Goal: Task Accomplishment & Management: Use online tool/utility

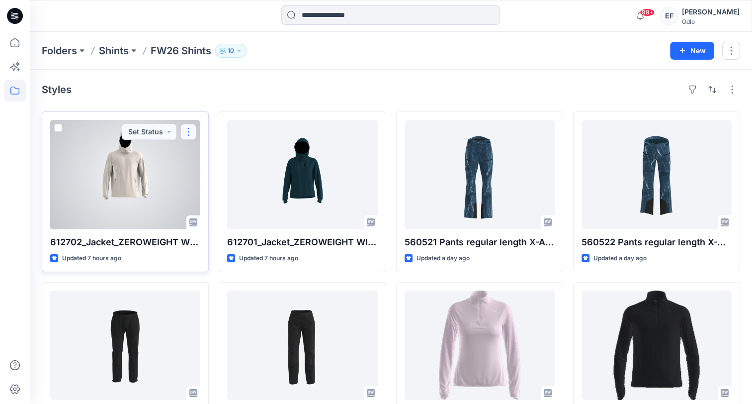
click at [187, 131] on button "button" at bounding box center [188, 132] width 16 height 16
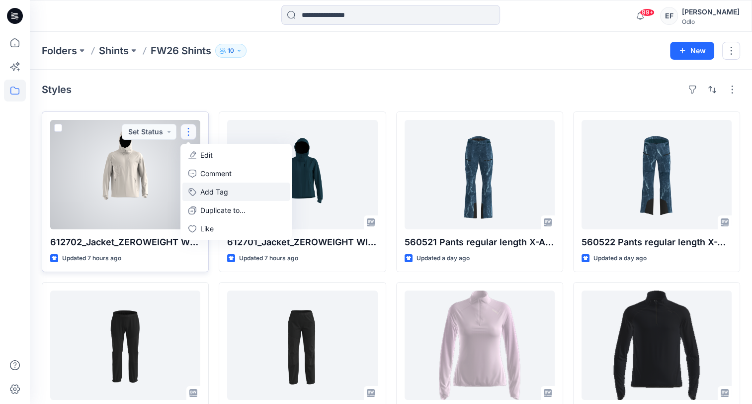
click at [215, 189] on button "Add Tag" at bounding box center [235, 191] width 107 height 18
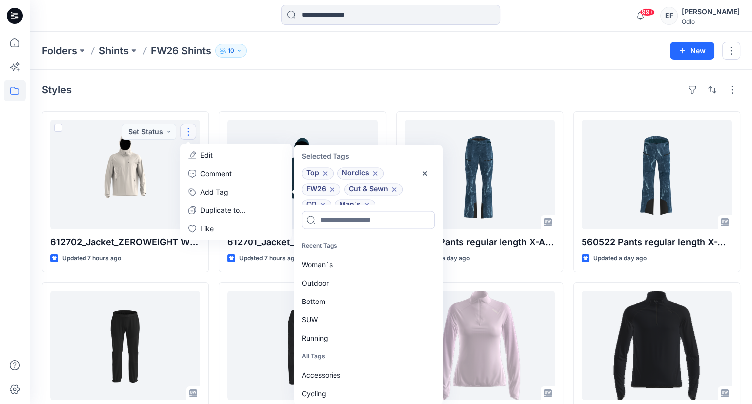
click at [434, 86] on div "Styles" at bounding box center [391, 89] width 698 height 16
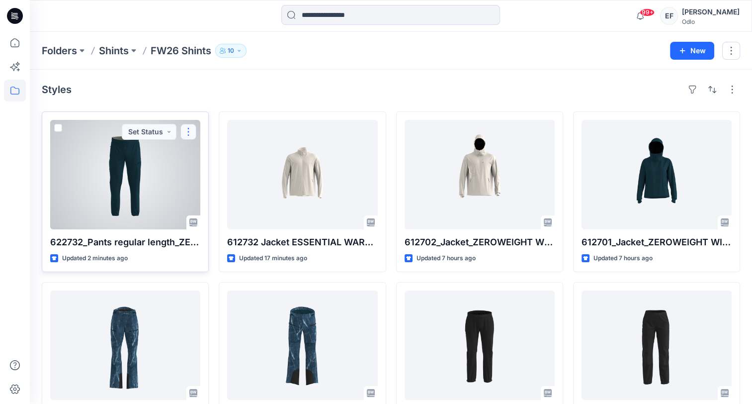
click at [183, 128] on button "button" at bounding box center [188, 132] width 16 height 16
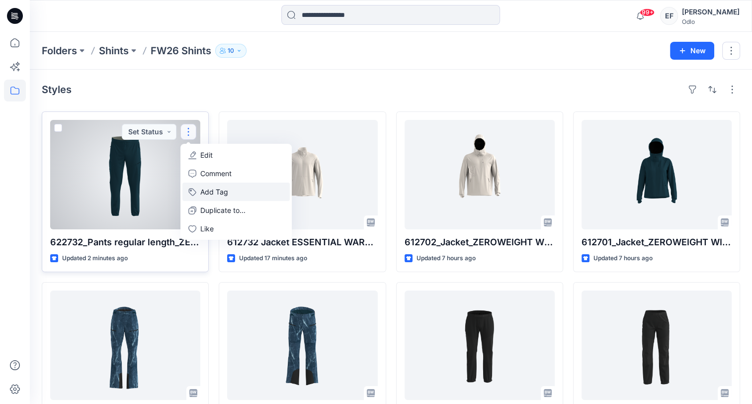
click at [237, 192] on button "Add Tag" at bounding box center [235, 191] width 107 height 18
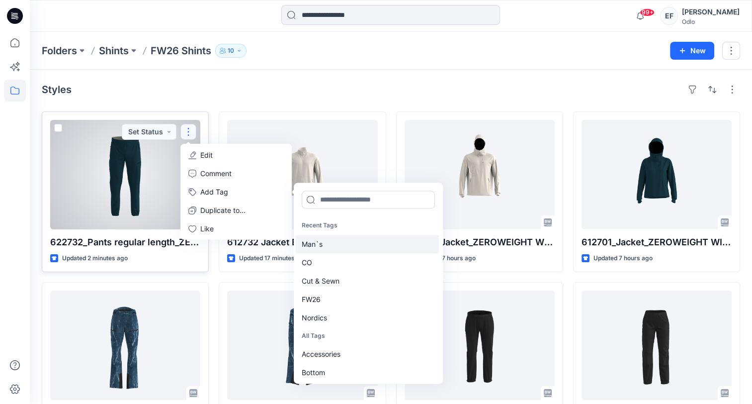
click at [314, 248] on div "Man`s" at bounding box center [367, 244] width 143 height 18
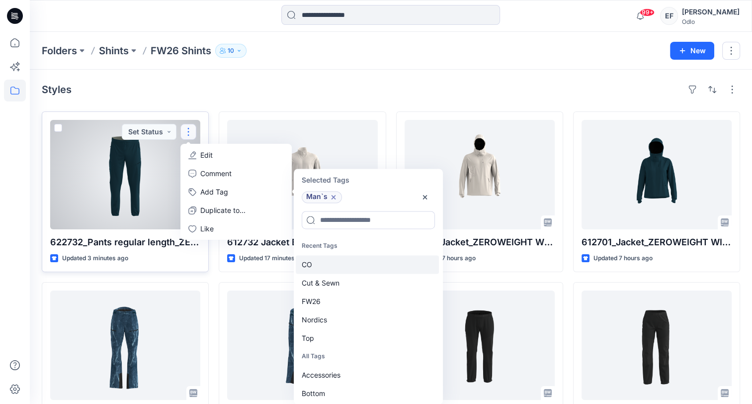
click at [315, 260] on div "CO" at bounding box center [367, 264] width 143 height 18
click at [315, 273] on div "Cut & Sewn" at bounding box center [367, 282] width 143 height 18
click at [316, 265] on div "FW26" at bounding box center [367, 264] width 143 height 18
click at [316, 268] on div "Nordics" at bounding box center [367, 264] width 143 height 18
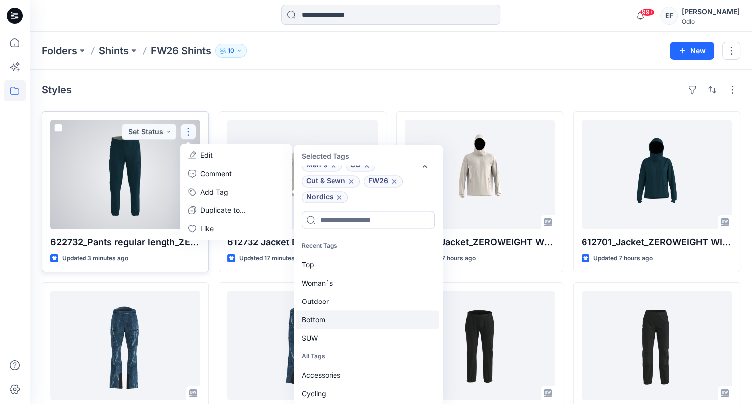
click at [324, 324] on div "Bottom" at bounding box center [367, 319] width 143 height 18
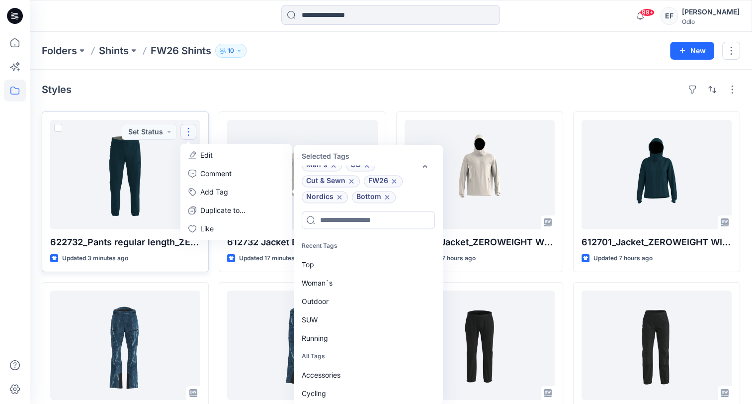
click at [336, 90] on div "Styles" at bounding box center [391, 89] width 698 height 16
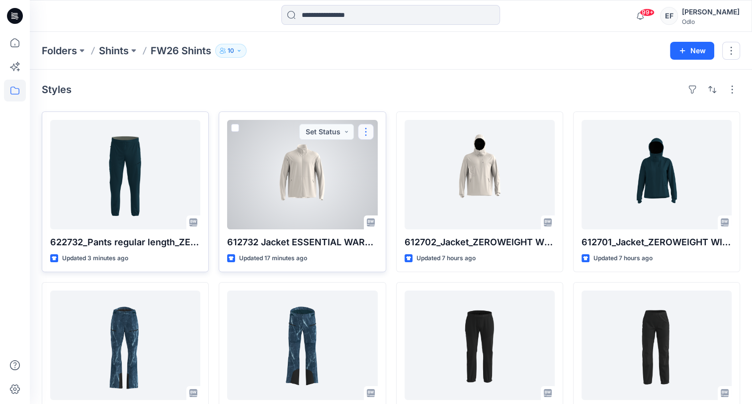
click at [370, 132] on button "button" at bounding box center [366, 132] width 16 height 16
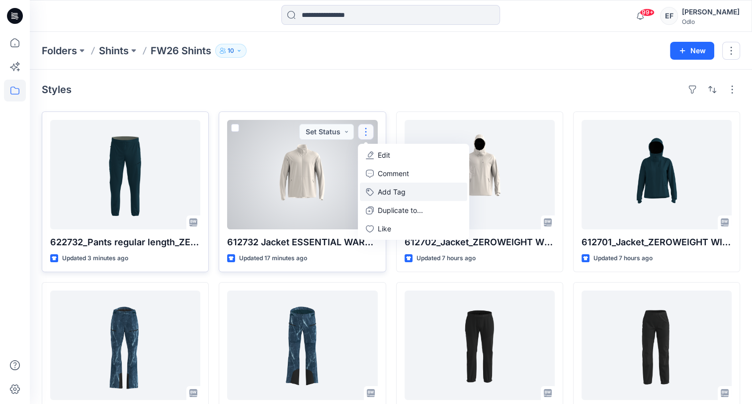
click at [383, 192] on button "Add Tag" at bounding box center [413, 191] width 107 height 18
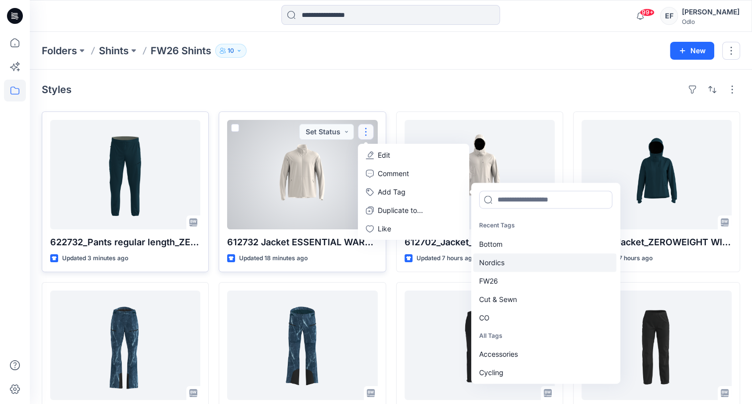
click at [504, 260] on div "Nordics" at bounding box center [544, 262] width 143 height 18
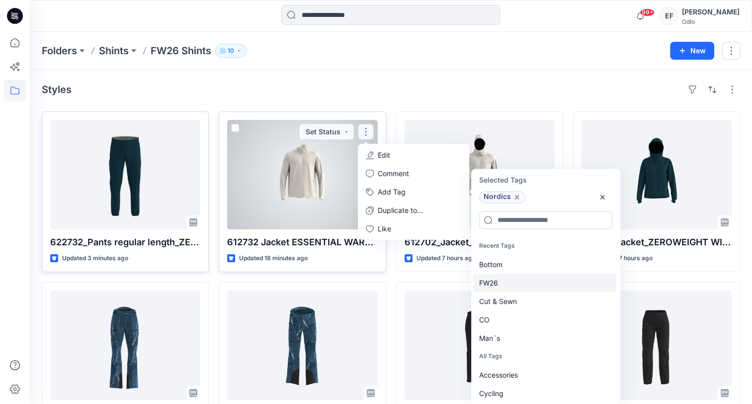
click at [501, 283] on div "FW26" at bounding box center [544, 282] width 143 height 18
click at [500, 284] on div "Cut & Sewn" at bounding box center [544, 282] width 143 height 18
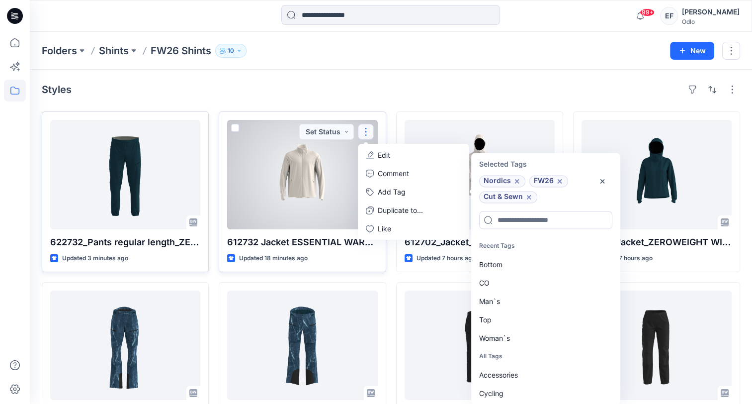
click at [500, 284] on div "CO" at bounding box center [544, 282] width 143 height 18
click at [500, 284] on div "Man`s" at bounding box center [544, 282] width 143 height 18
click at [500, 284] on div "Top" at bounding box center [544, 282] width 143 height 18
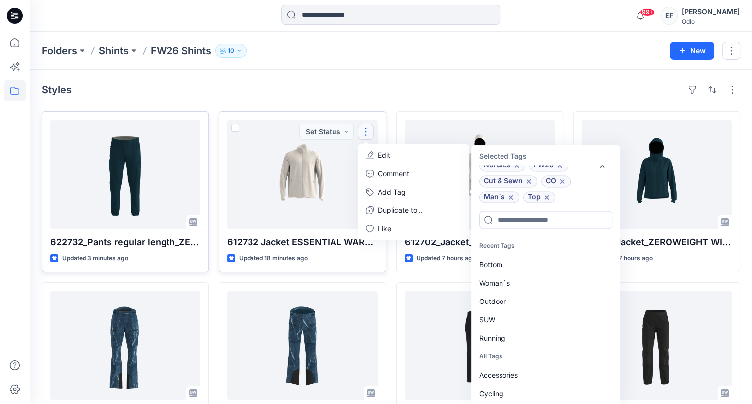
click at [398, 87] on div "Styles" at bounding box center [391, 89] width 698 height 16
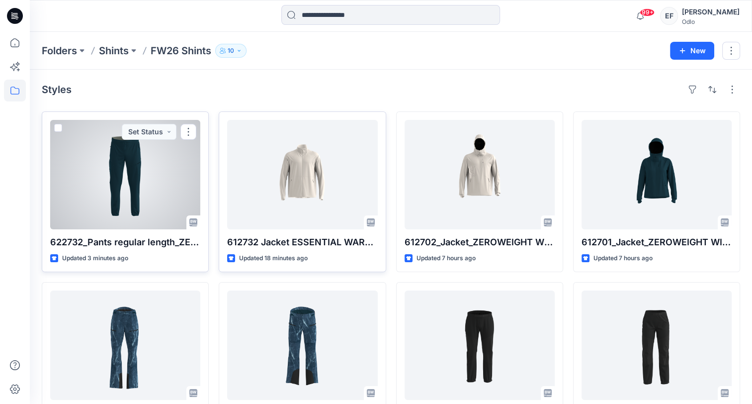
click at [178, 162] on div at bounding box center [125, 174] width 150 height 109
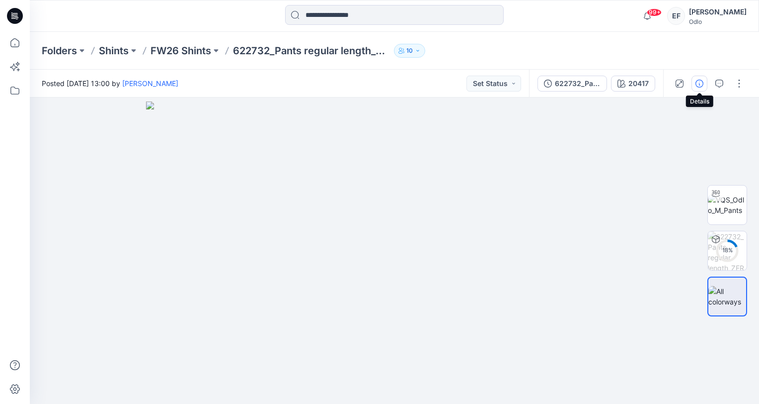
click at [700, 82] on icon "button" at bounding box center [700, 84] width 8 height 8
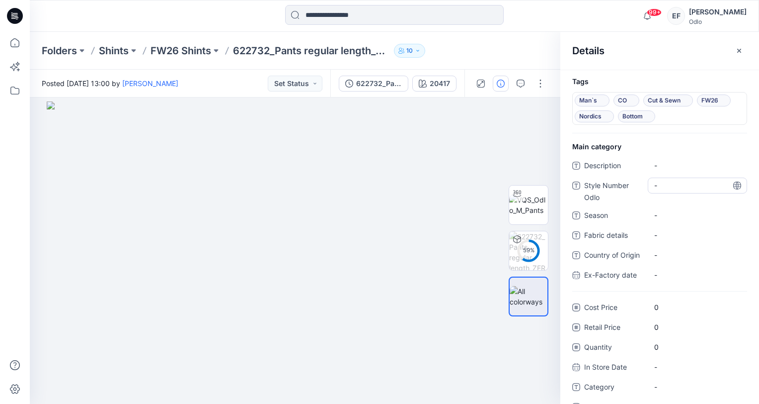
click at [662, 185] on Odlo "-" at bounding box center [697, 185] width 86 height 10
type textarea "******"
click at [656, 211] on span "-" at bounding box center [697, 215] width 86 height 10
type textarea "****"
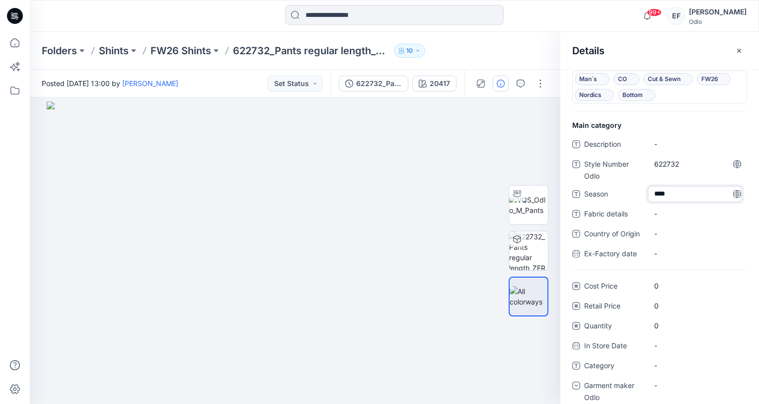
scroll to position [32, 0]
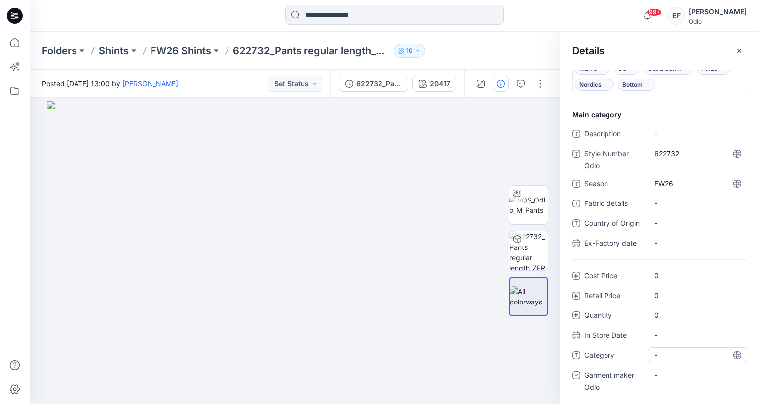
click at [674, 359] on div "-" at bounding box center [697, 355] width 99 height 16
type textarea "******"
click at [674, 378] on div "-" at bounding box center [697, 375] width 99 height 16
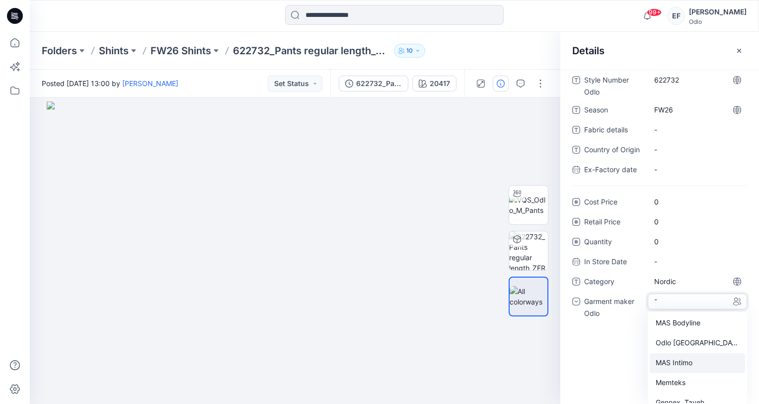
scroll to position [70, 0]
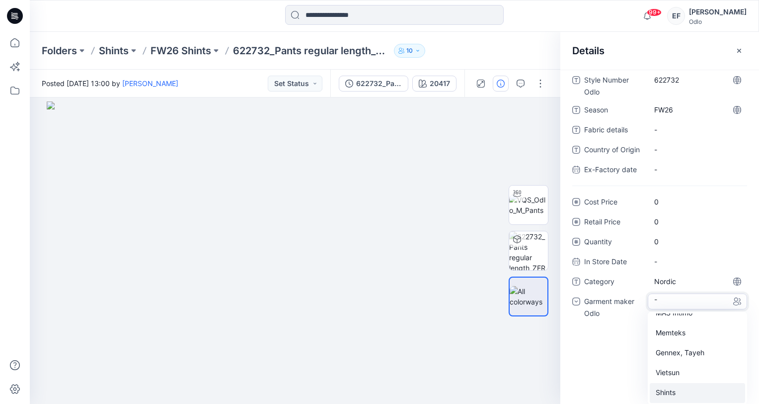
click at [670, 384] on div "Shints" at bounding box center [697, 393] width 95 height 20
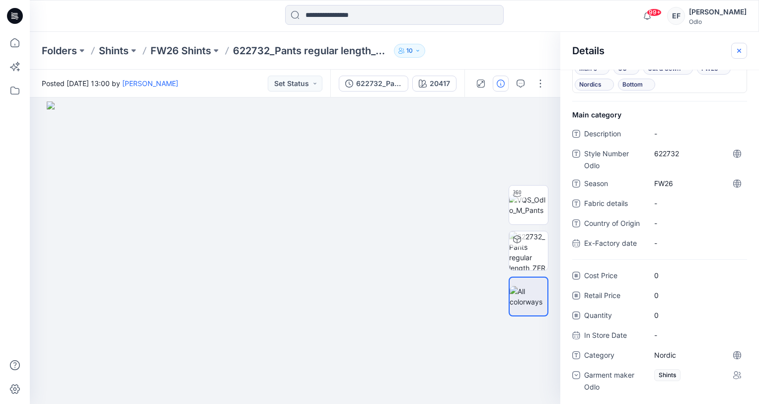
click at [739, 47] on icon "button" at bounding box center [739, 51] width 8 height 8
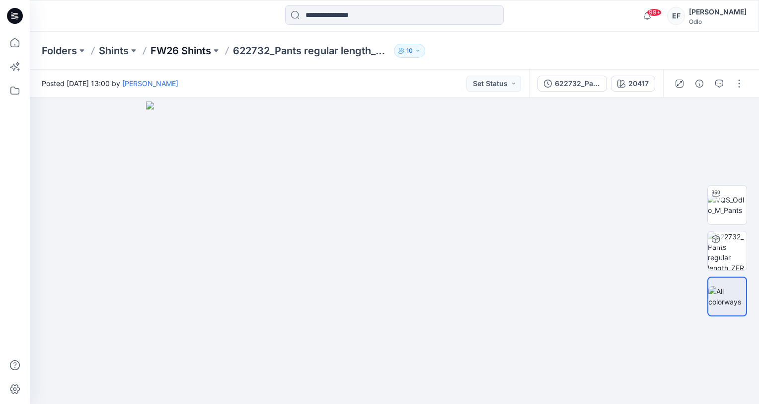
click at [163, 48] on p "FW26 Shints" at bounding box center [181, 51] width 61 height 14
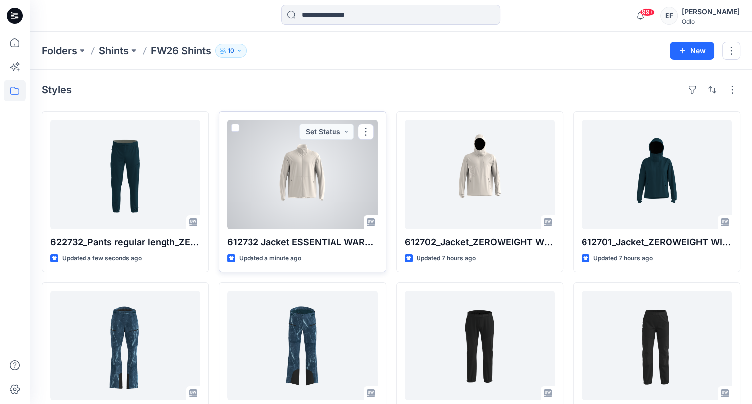
click at [279, 170] on div at bounding box center [302, 174] width 150 height 109
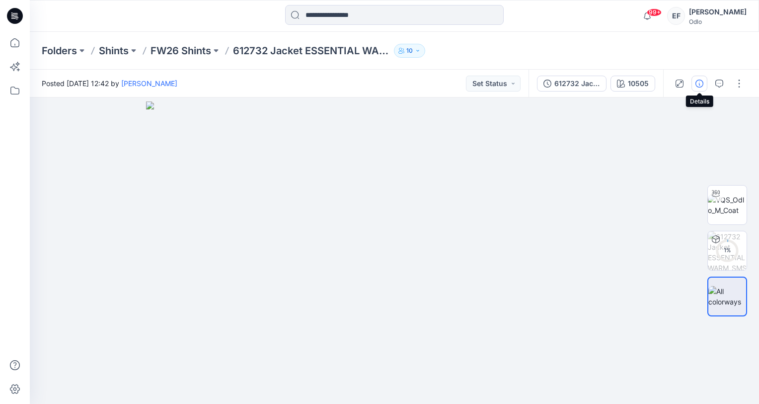
click at [701, 85] on icon "button" at bounding box center [700, 84] width 8 height 8
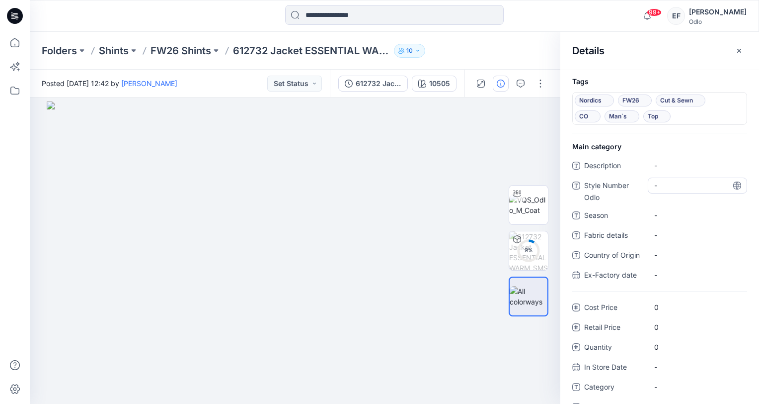
click at [688, 181] on Odlo "-" at bounding box center [697, 185] width 86 height 10
type textarea "******"
click at [685, 211] on span "-" at bounding box center [697, 215] width 86 height 10
type textarea "****"
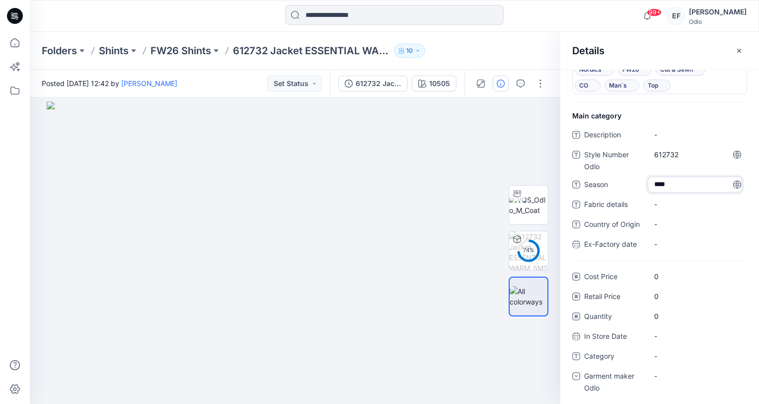
scroll to position [32, 0]
click at [688, 358] on span "-" at bounding box center [697, 354] width 86 height 10
type textarea "******"
click at [680, 380] on div "-" at bounding box center [697, 375] width 99 height 16
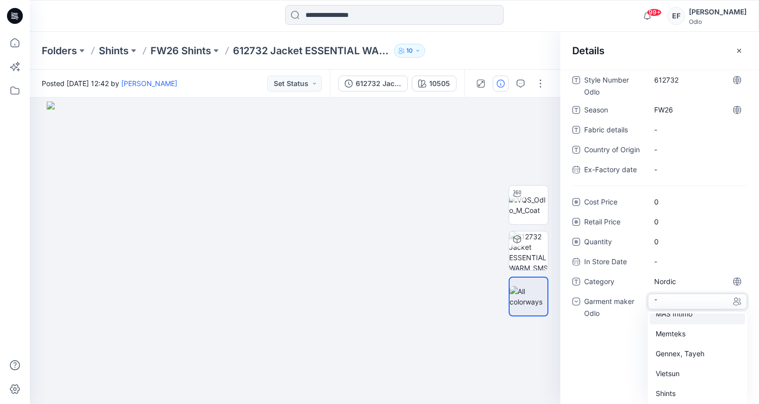
scroll to position [70, 0]
click at [689, 386] on div "Shints" at bounding box center [697, 393] width 95 height 20
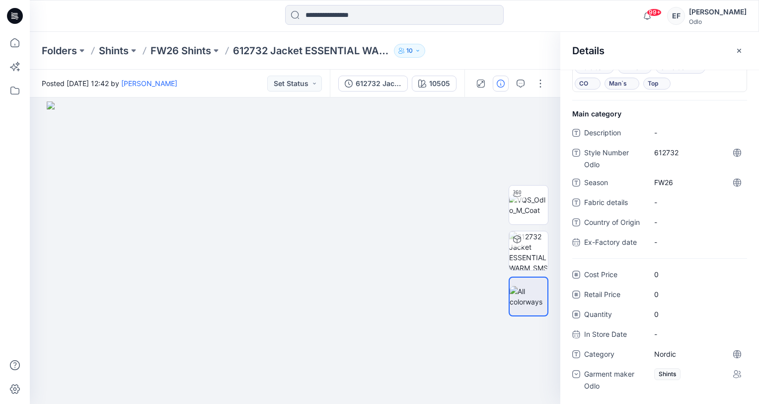
scroll to position [32, 0]
